Goal: Find specific page/section: Find specific page/section

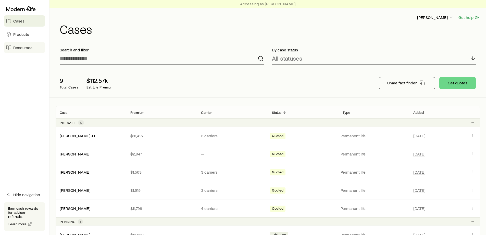
click at [26, 48] on span "Resources" at bounding box center [22, 47] width 19 height 5
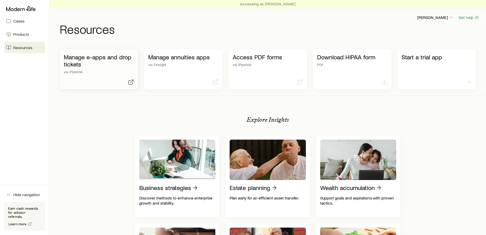
click at [104, 70] on p "via iPipeline" at bounding box center [99, 72] width 70 height 4
click at [22, 24] on link "Cases" at bounding box center [24, 20] width 41 height 11
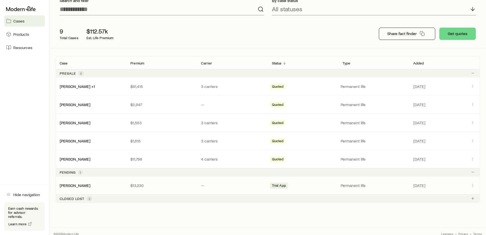
scroll to position [54, 0]
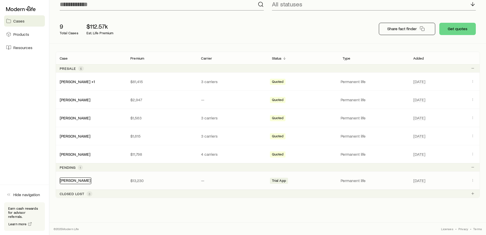
click at [77, 181] on link "[PERSON_NAME]" at bounding box center [75, 179] width 31 height 5
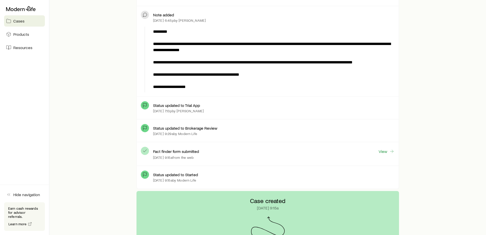
scroll to position [204, 0]
click at [388, 151] on link "View" at bounding box center [386, 151] width 16 height 6
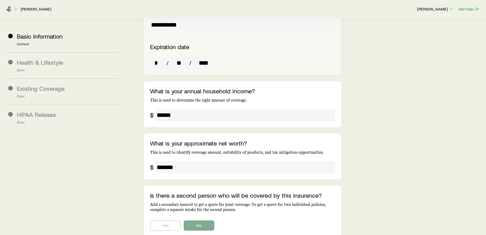
scroll to position [868, 0]
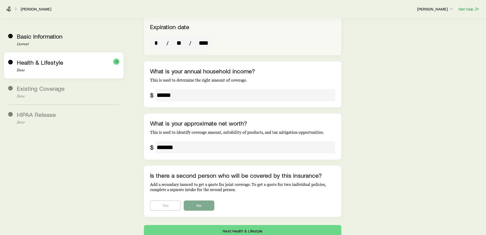
click at [62, 66] on div "Health & Lifestyle Done" at bounding box center [68, 66] width 103 height 14
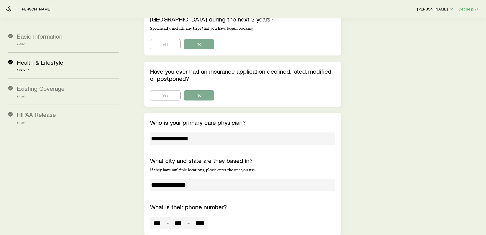
scroll to position [2412, 0]
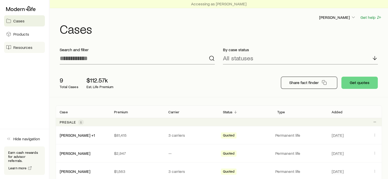
click at [24, 50] on span "Resources" at bounding box center [22, 47] width 19 height 5
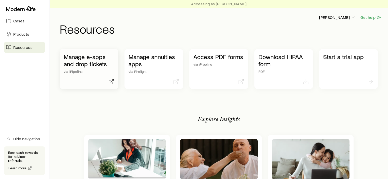
click at [103, 63] on p "Manage e-apps and drop tickets" at bounding box center [89, 60] width 51 height 14
click at [341, 19] on p "[PERSON_NAME]" at bounding box center [337, 17] width 37 height 5
click at [317, 46] on span "Sign out" at bounding box center [313, 45] width 14 height 5
